Goal: Task Accomplishment & Management: Use online tool/utility

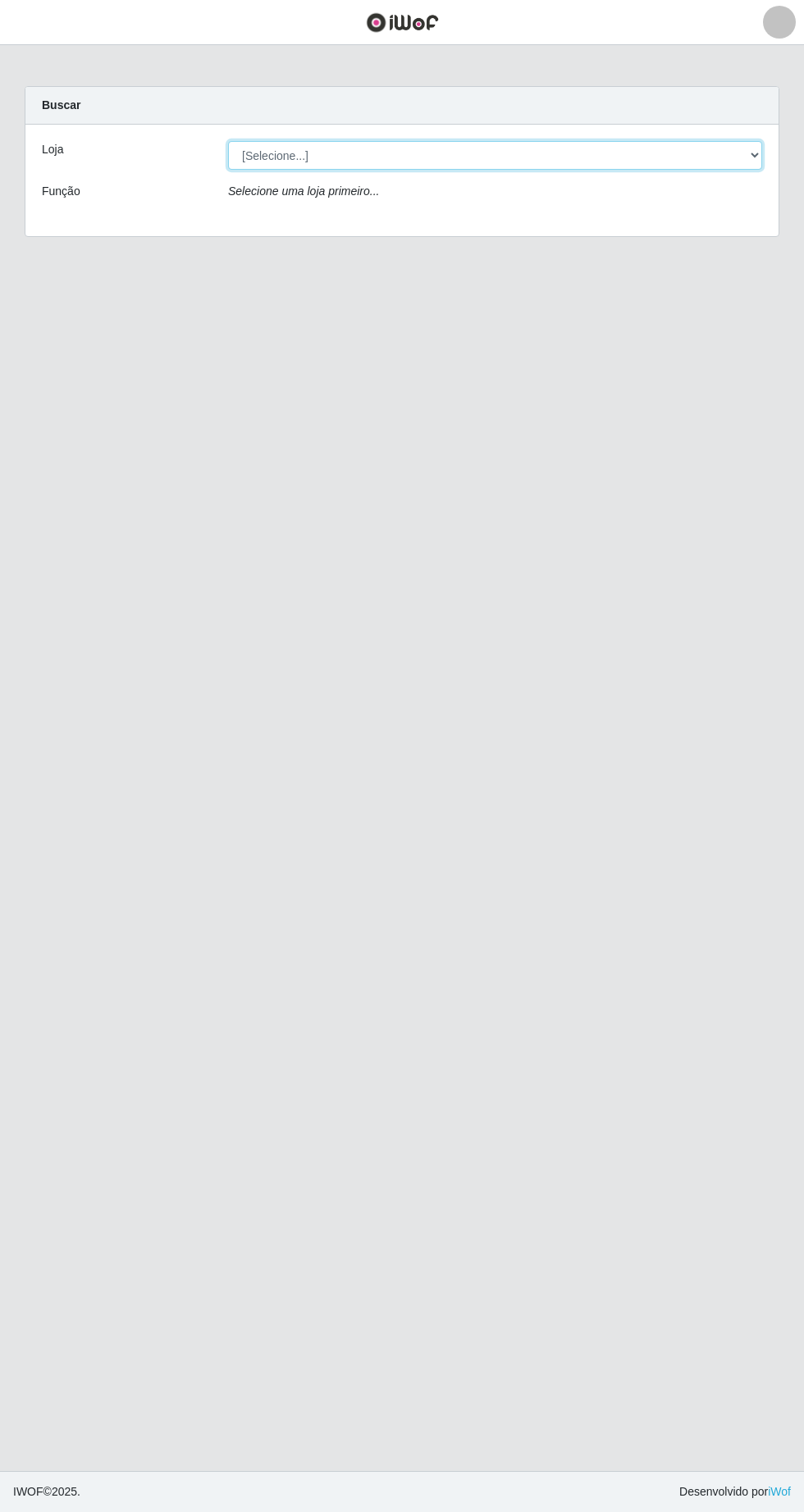
click at [314, 153] on select "[Selecione...] Extrabom - Loja 05 [GEOGRAPHIC_DATA]" at bounding box center [495, 155] width 534 height 29
select select "494"
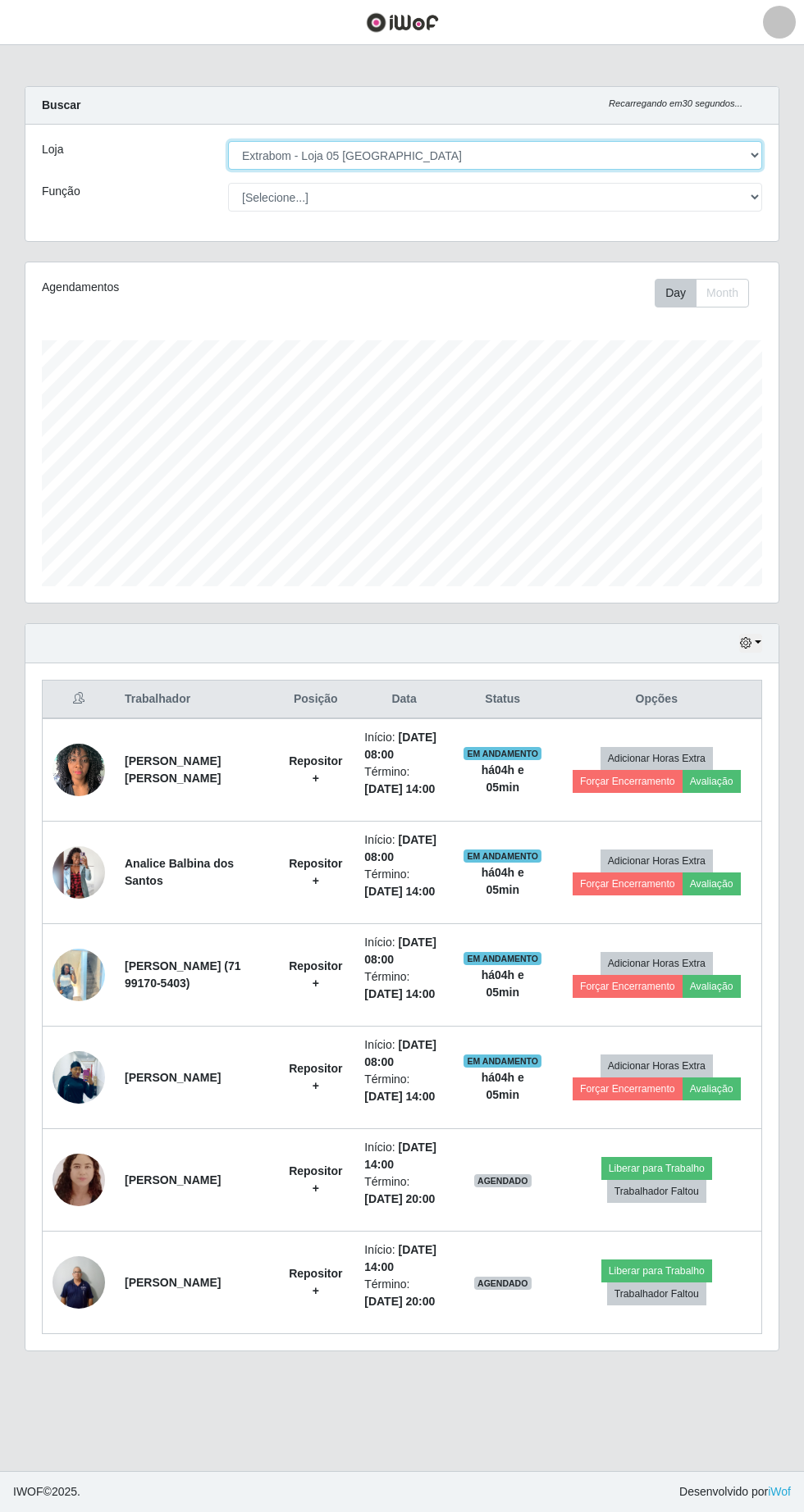
scroll to position [341, 753]
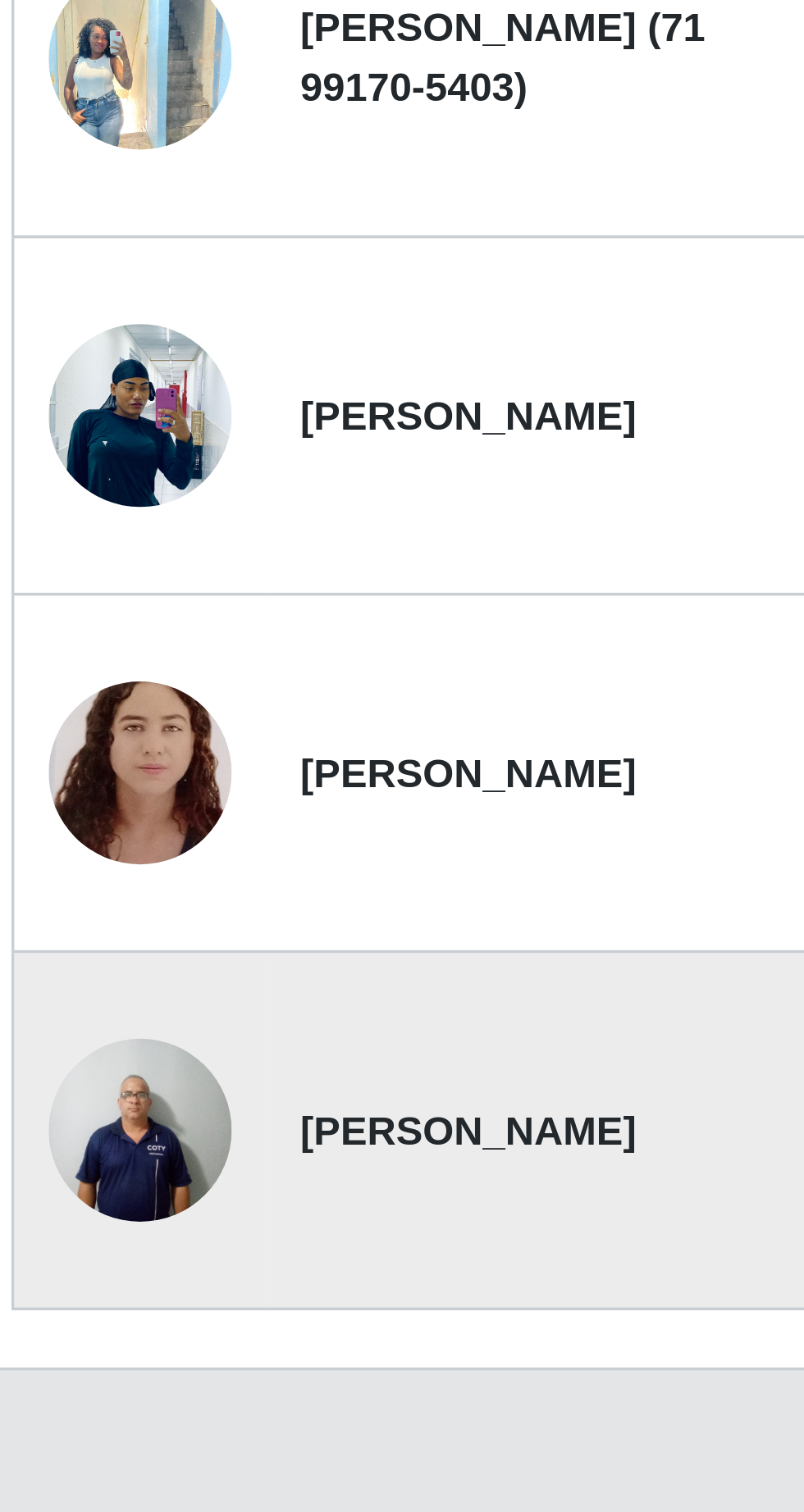
click at [88, 1286] on img at bounding box center [78, 1282] width 52 height 70
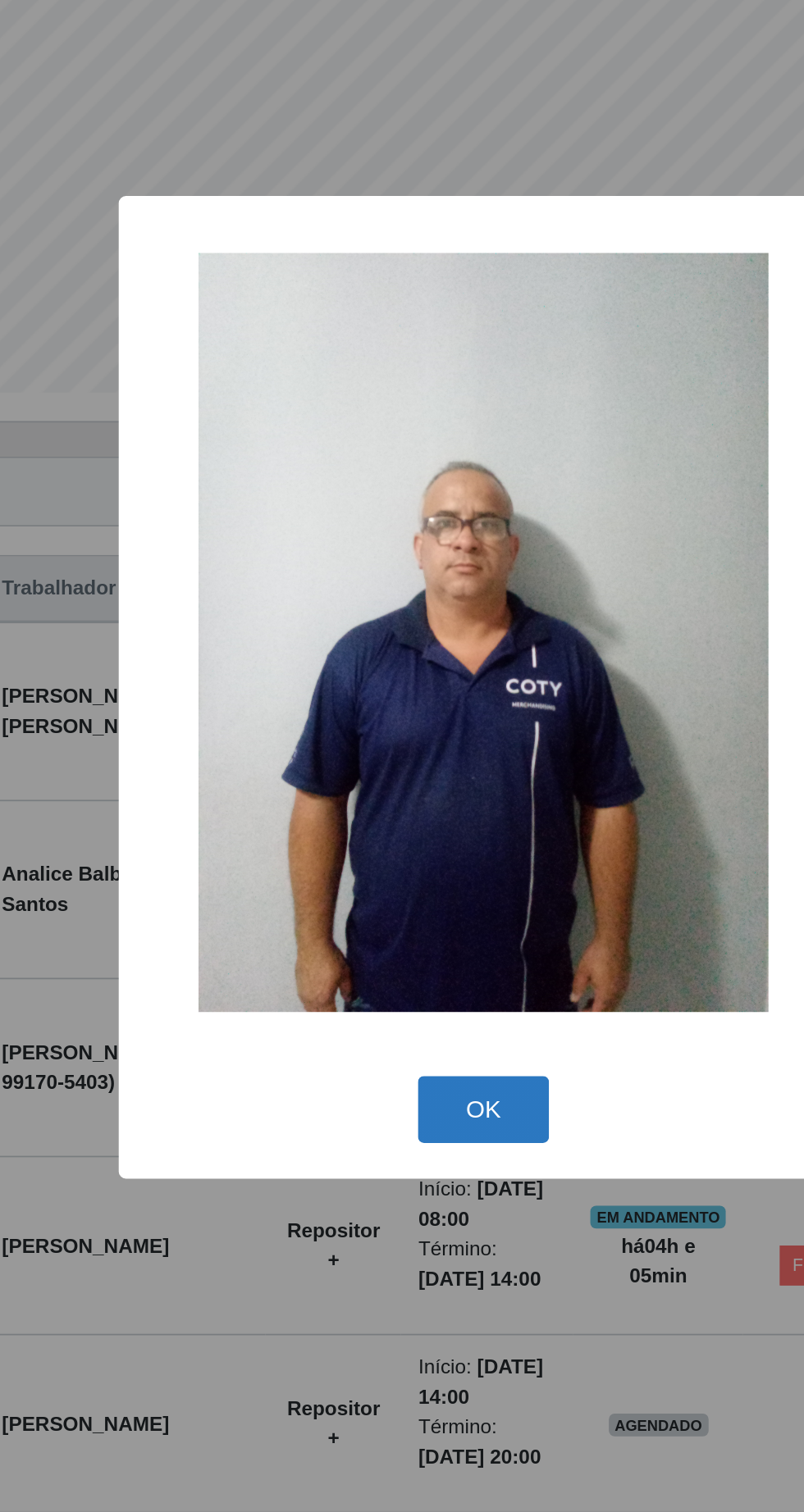
click at [412, 1014] on button "OK" at bounding box center [402, 999] width 77 height 38
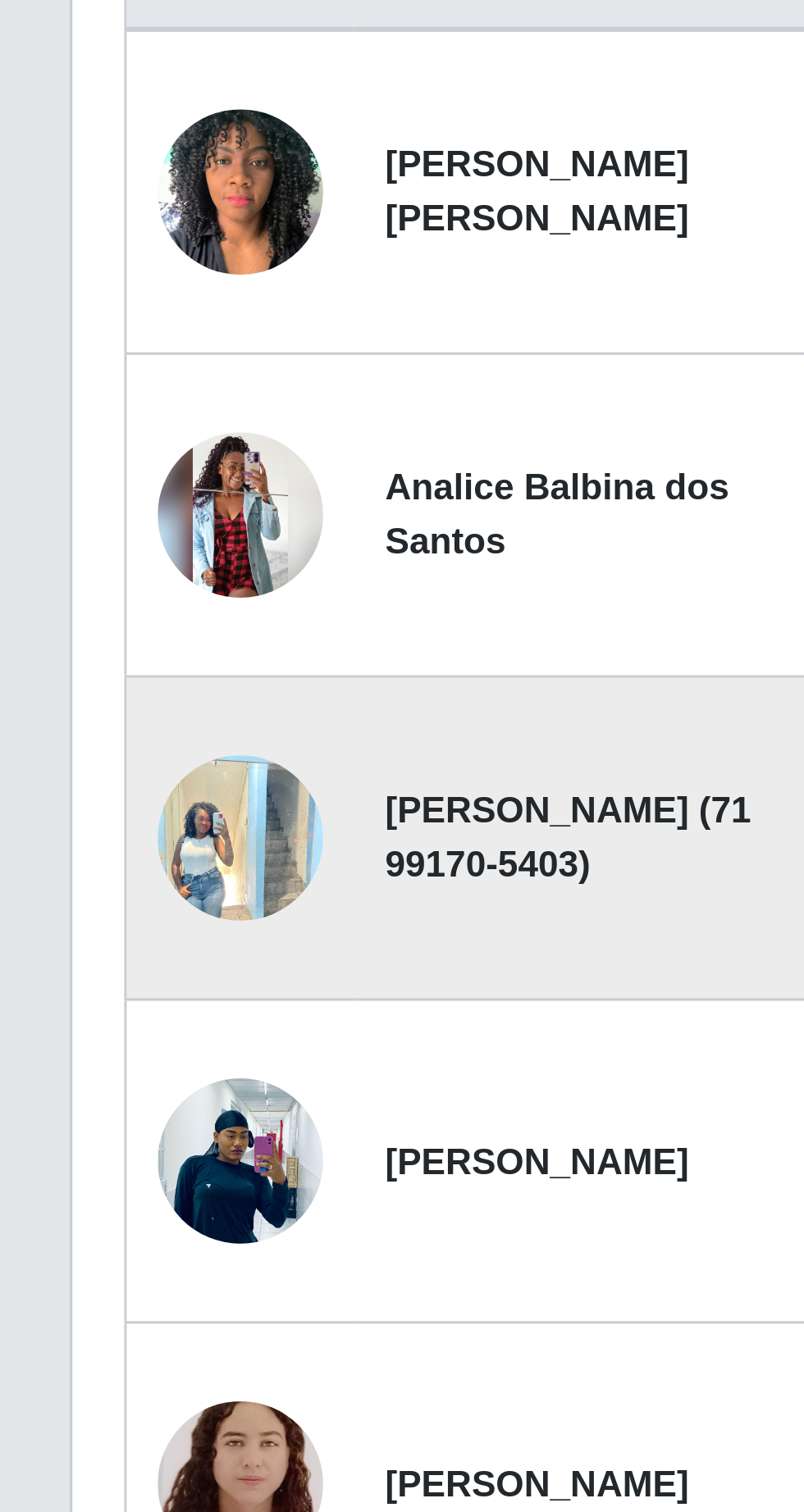
click at [89, 973] on img at bounding box center [78, 975] width 52 height 70
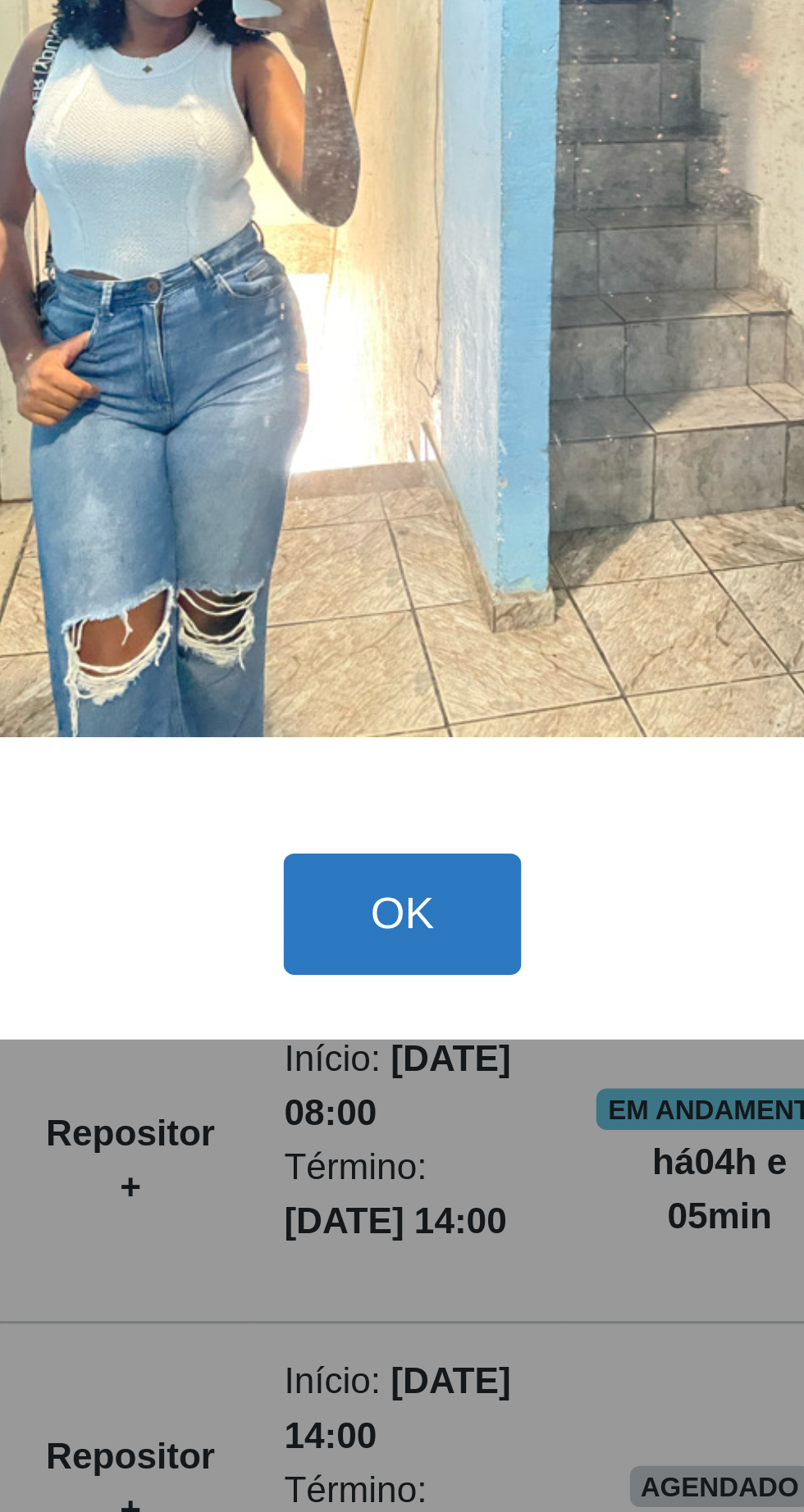
click at [405, 1018] on button "OK" at bounding box center [402, 999] width 77 height 38
